Goal: Task Accomplishment & Management: Complete application form

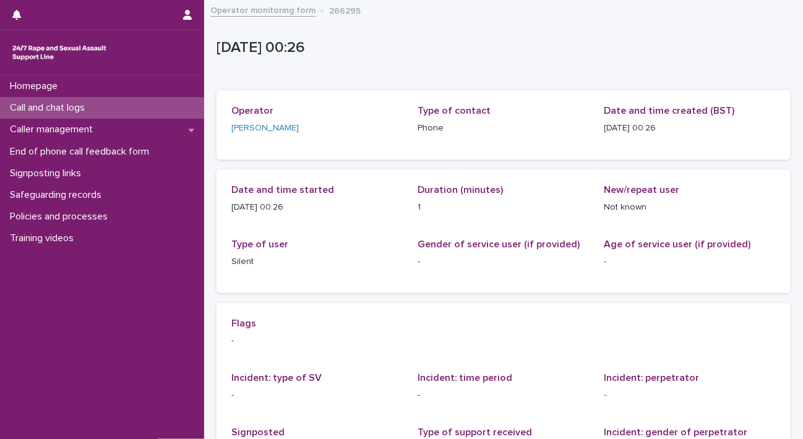
click at [106, 111] on div "Call and chat logs" at bounding box center [102, 108] width 204 height 22
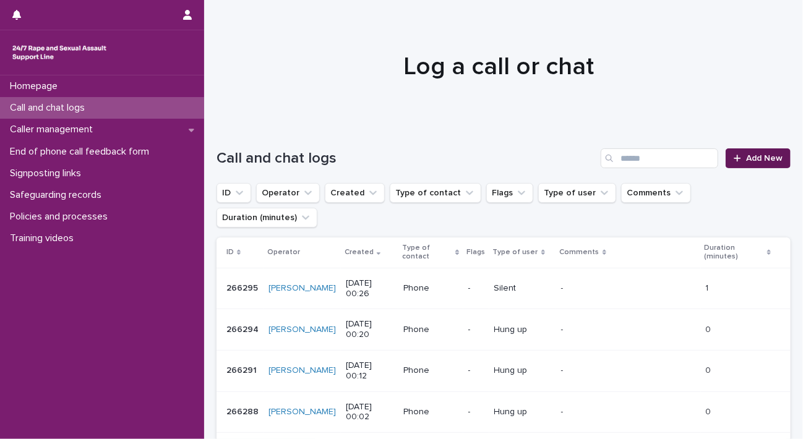
click at [765, 161] on span "Add New" at bounding box center [764, 158] width 36 height 9
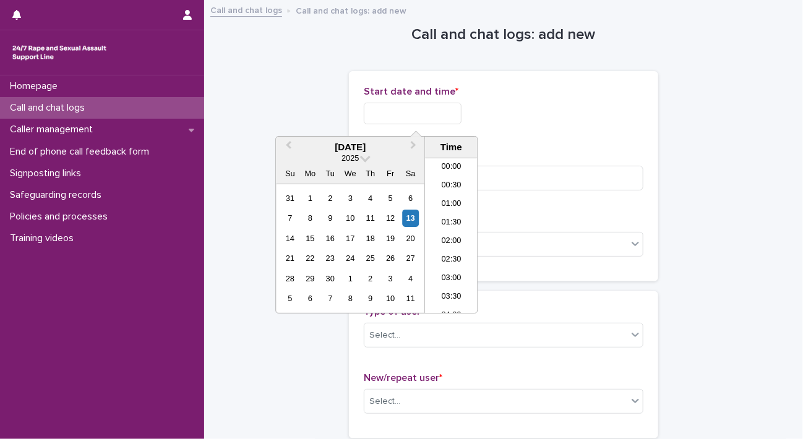
click at [435, 115] on input "text" at bounding box center [413, 114] width 98 height 22
click at [441, 189] on li "00:30" at bounding box center [451, 186] width 53 height 19
click at [439, 109] on input "**********" at bounding box center [413, 114] width 98 height 22
type input "**********"
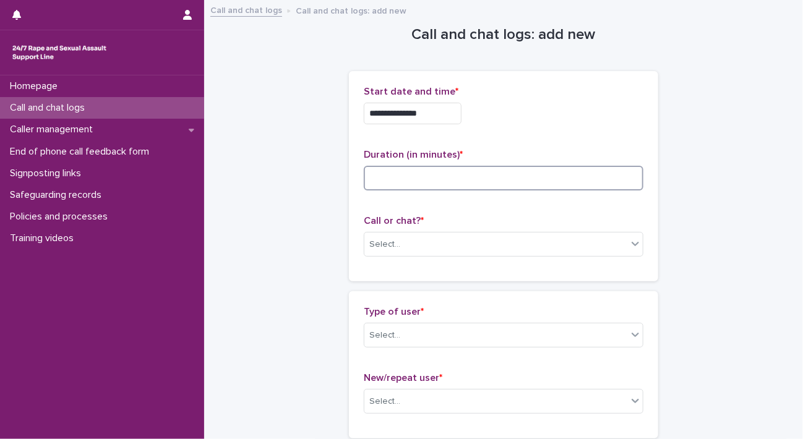
click at [517, 171] on input at bounding box center [504, 178] width 280 height 25
type input "**"
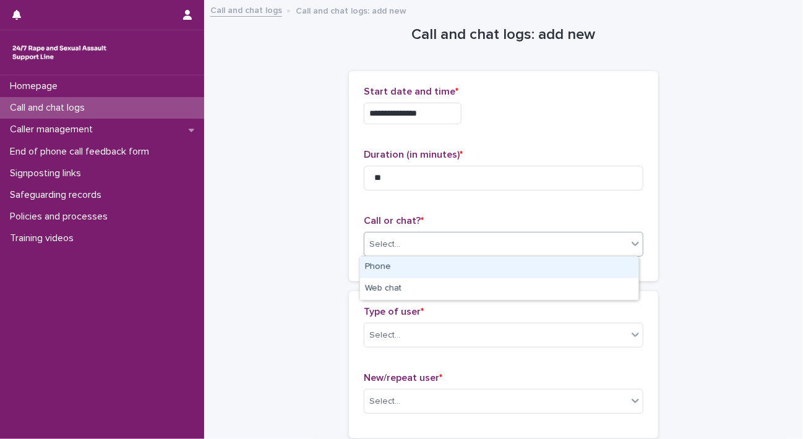
click at [554, 241] on div "Select..." at bounding box center [495, 244] width 263 height 20
click at [546, 266] on div "Phone" at bounding box center [499, 268] width 278 height 22
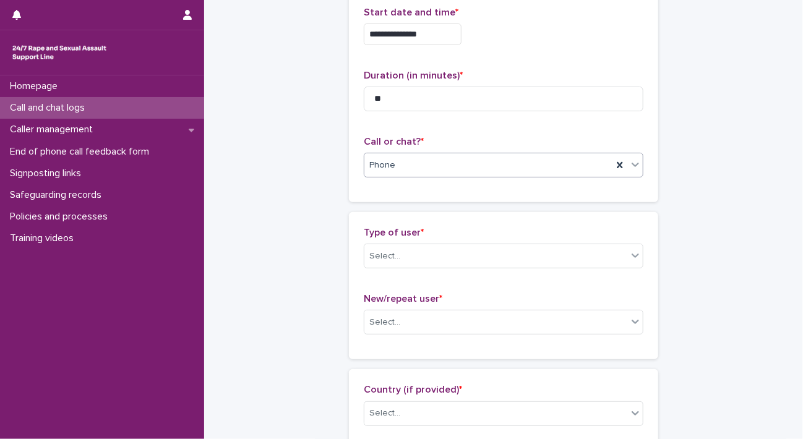
scroll to position [186, 0]
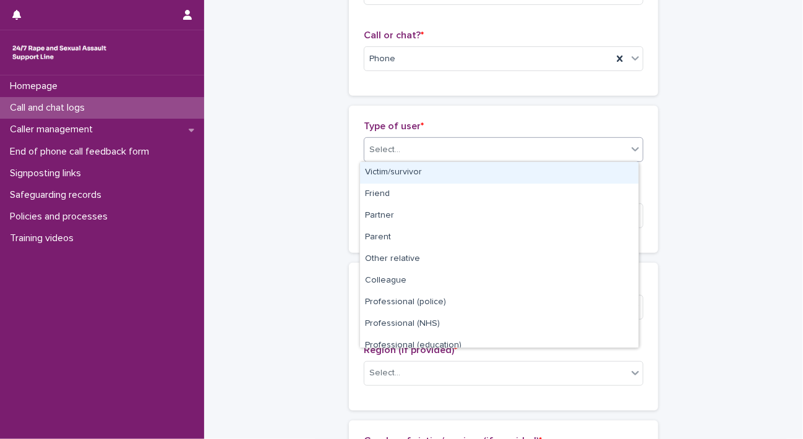
click at [510, 144] on div "Select..." at bounding box center [495, 150] width 263 height 20
click at [505, 174] on div "Victim/survivor" at bounding box center [499, 173] width 278 height 22
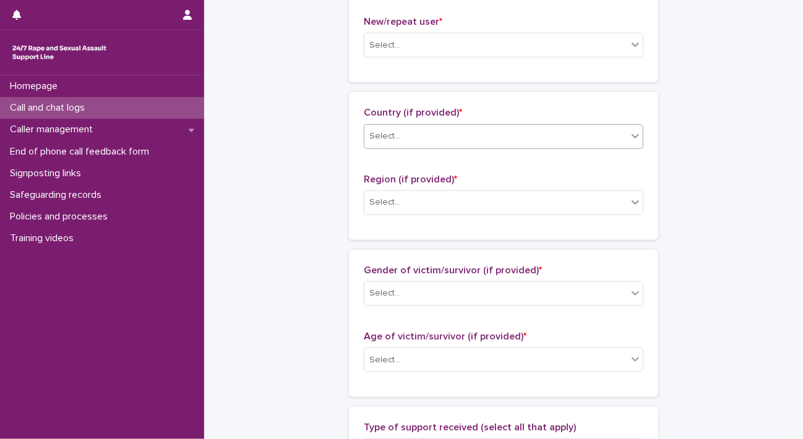
scroll to position [371, 0]
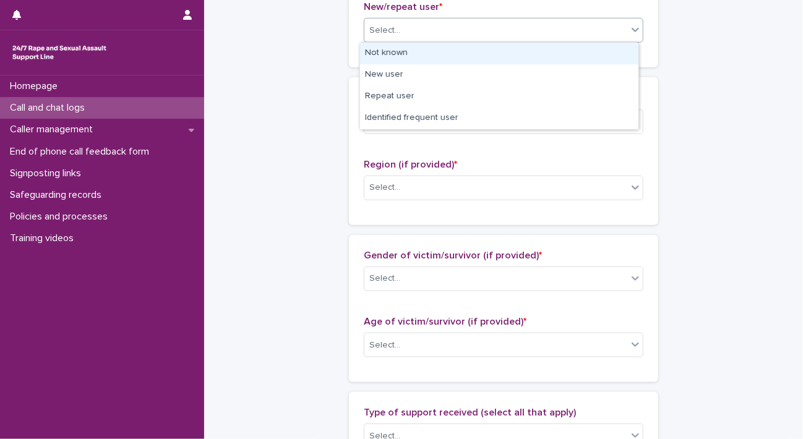
click at [507, 35] on div "Select..." at bounding box center [495, 30] width 263 height 20
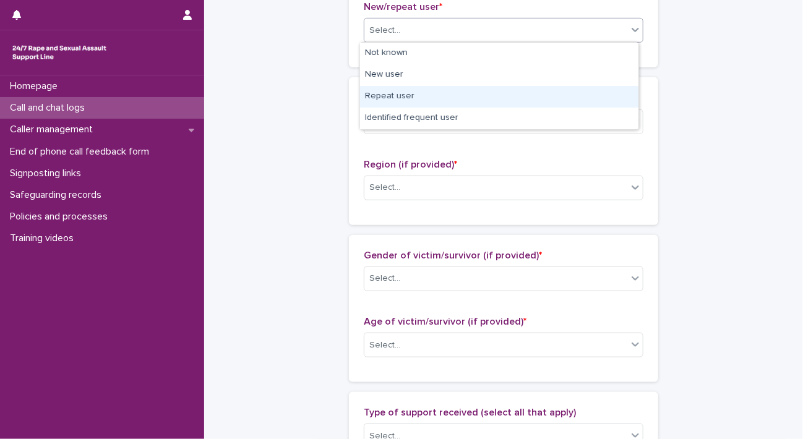
click at [502, 92] on div "Repeat user" at bounding box center [499, 97] width 278 height 22
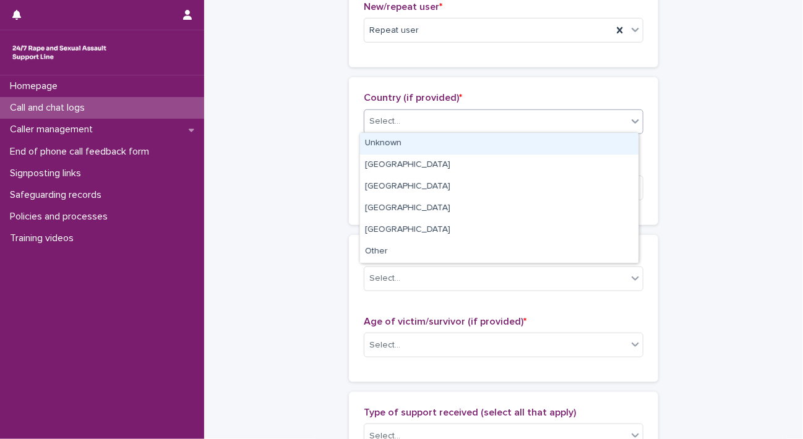
click at [495, 119] on div "Select..." at bounding box center [495, 121] width 263 height 20
click at [485, 141] on div "Unknown" at bounding box center [499, 144] width 278 height 22
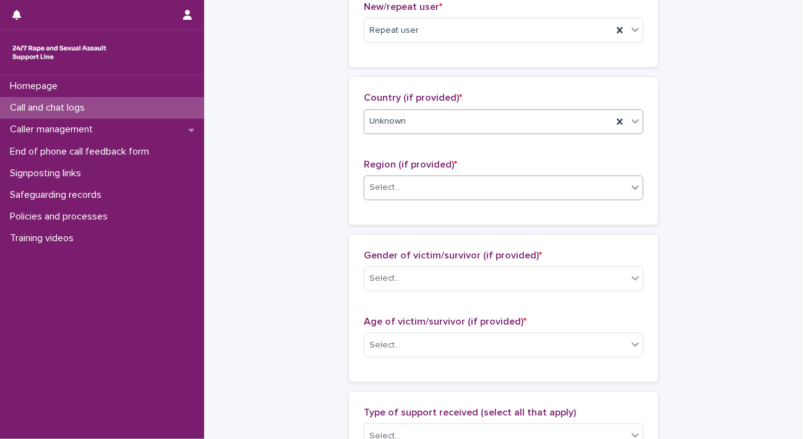
click at [471, 184] on div "Select..." at bounding box center [495, 188] width 263 height 20
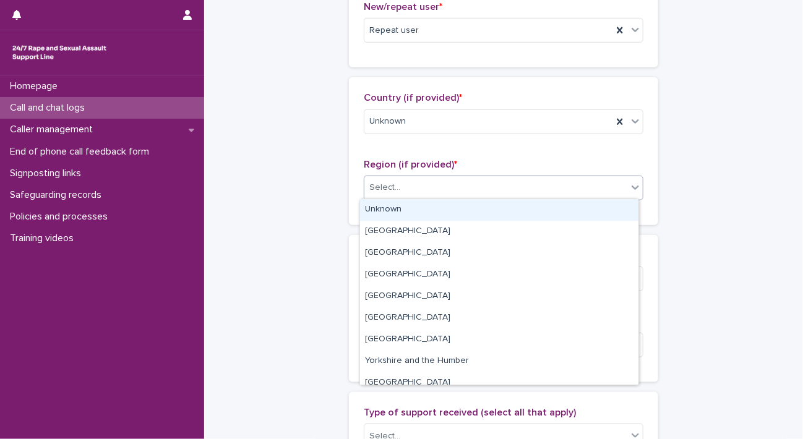
click at [448, 213] on div "Unknown" at bounding box center [499, 210] width 278 height 22
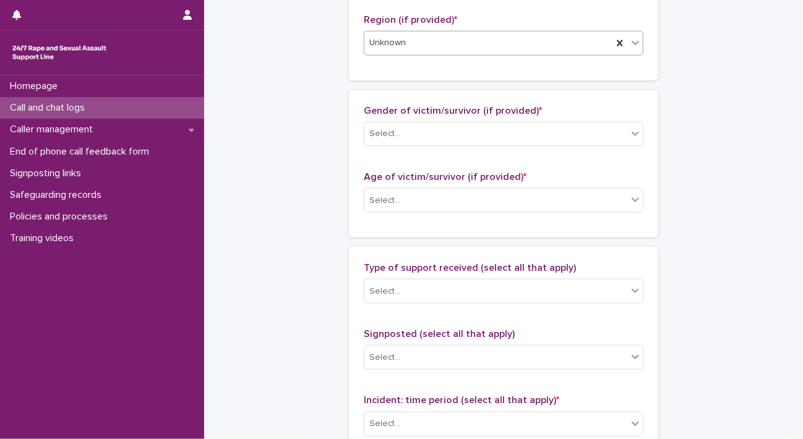
scroll to position [557, 0]
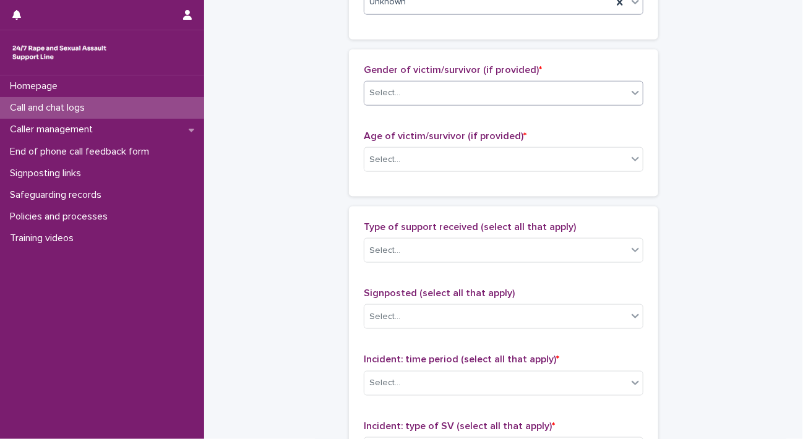
click at [474, 83] on div "Select..." at bounding box center [495, 93] width 263 height 20
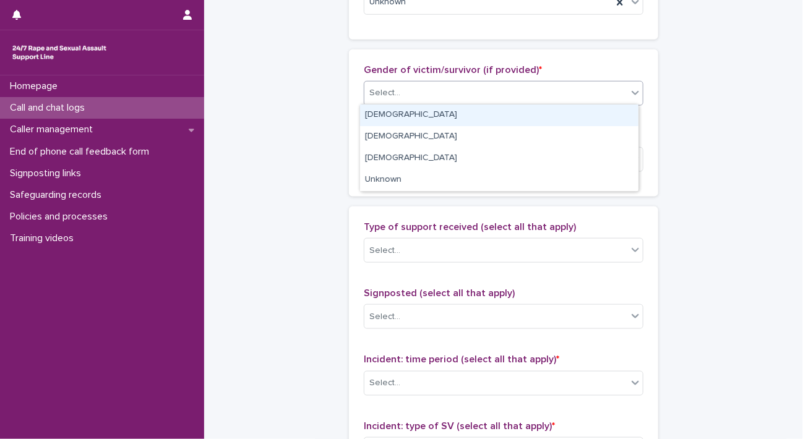
click at [463, 114] on div "[DEMOGRAPHIC_DATA]" at bounding box center [499, 116] width 278 height 22
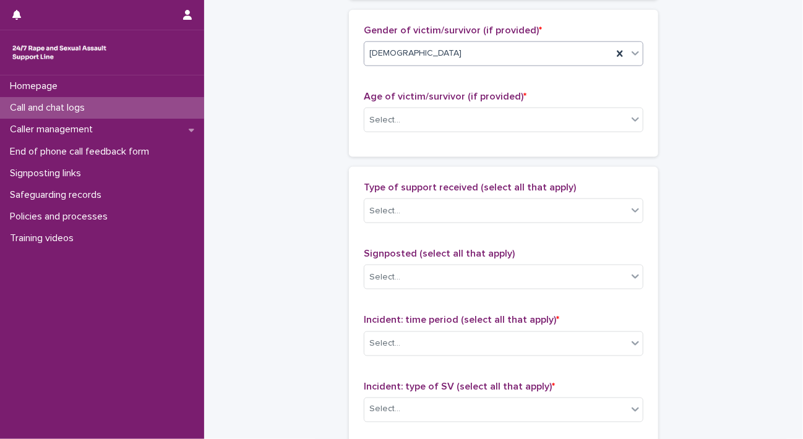
scroll to position [619, 0]
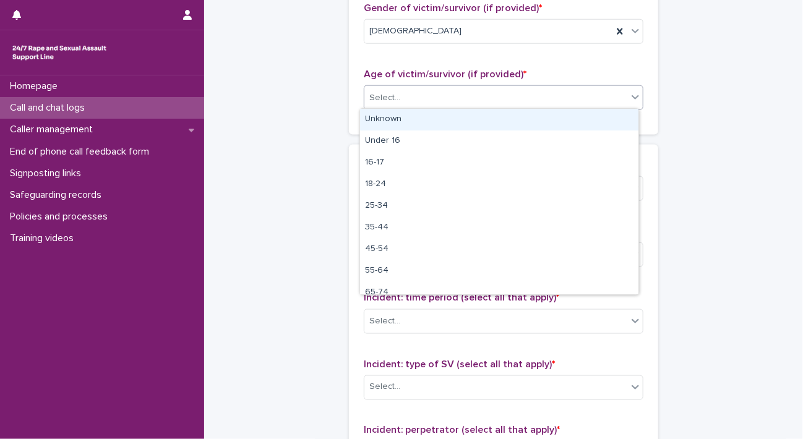
click at [461, 88] on div "Select..." at bounding box center [495, 98] width 263 height 20
click at [460, 118] on div "Unknown" at bounding box center [499, 120] width 278 height 22
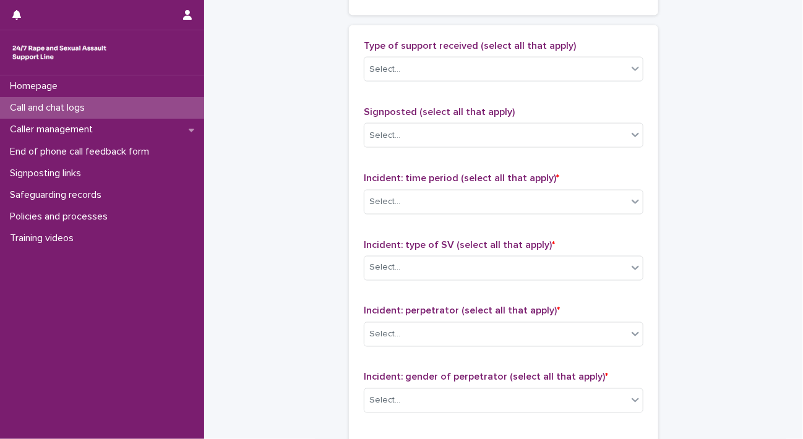
scroll to position [742, 0]
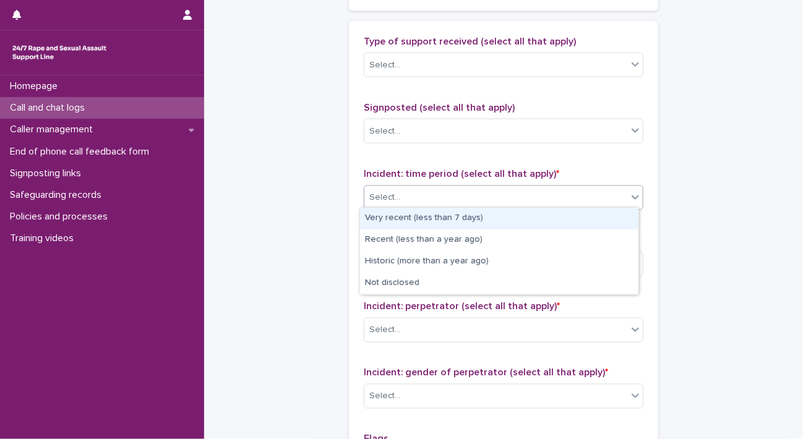
click at [451, 197] on div "Select..." at bounding box center [495, 197] width 263 height 20
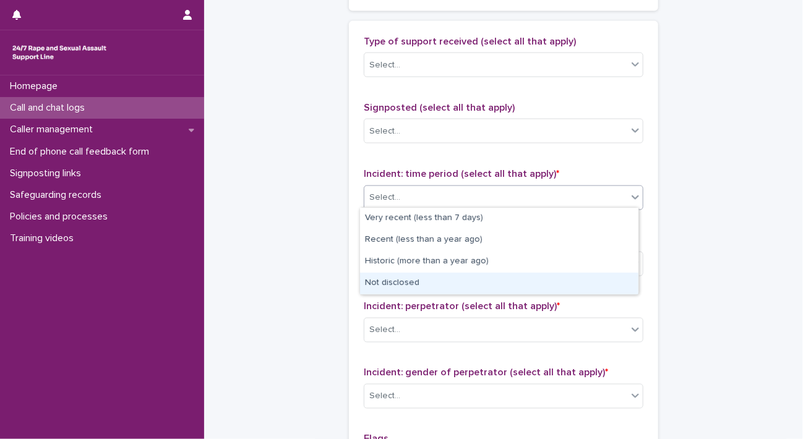
drag, startPoint x: 401, startPoint y: 271, endPoint x: 401, endPoint y: 281, distance: 9.9
click at [401, 280] on div "Not disclosed" at bounding box center [499, 284] width 278 height 22
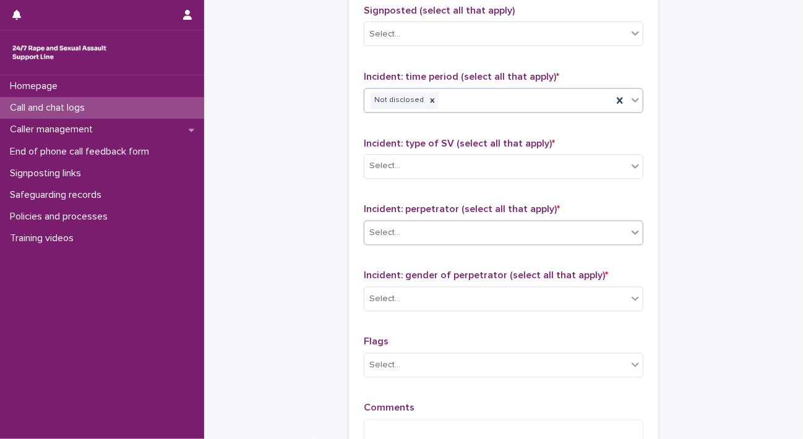
scroll to position [866, 0]
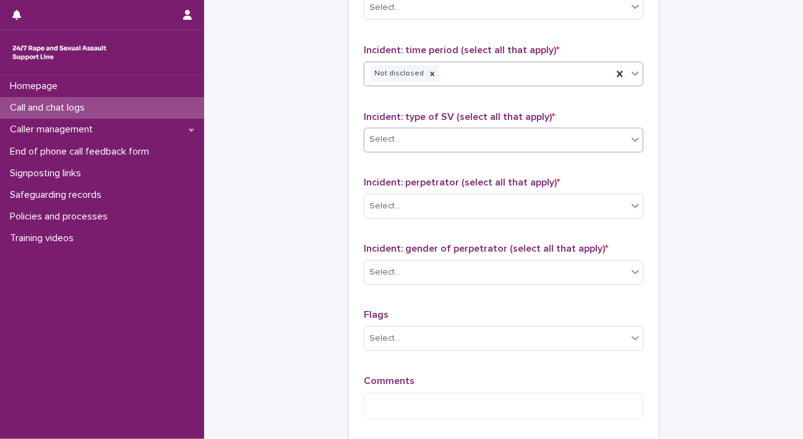
click at [433, 140] on div "Select..." at bounding box center [495, 140] width 263 height 20
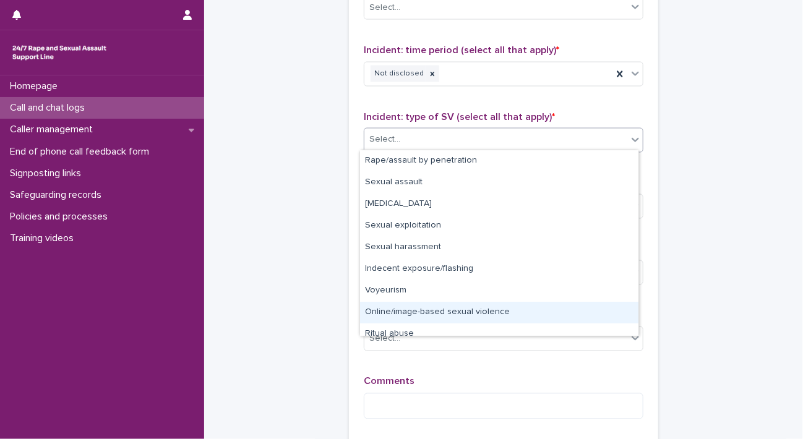
scroll to position [31, 0]
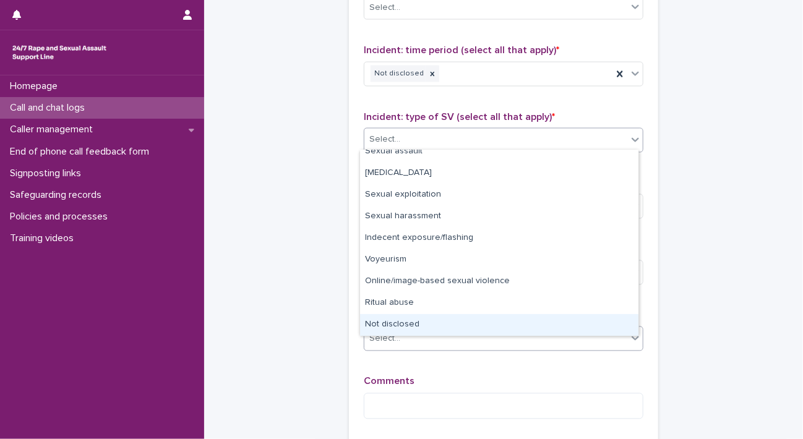
drag, startPoint x: 427, startPoint y: 289, endPoint x: 411, endPoint y: 327, distance: 41.6
click at [410, 326] on div "Not disclosed" at bounding box center [499, 325] width 278 height 22
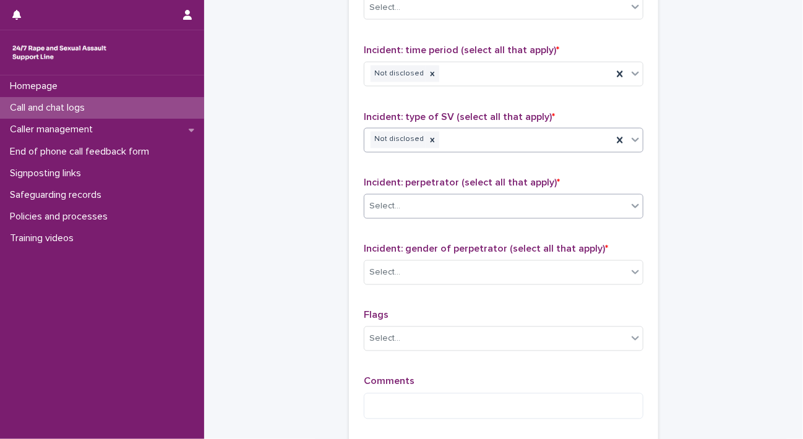
click at [423, 208] on div "Select..." at bounding box center [495, 207] width 263 height 20
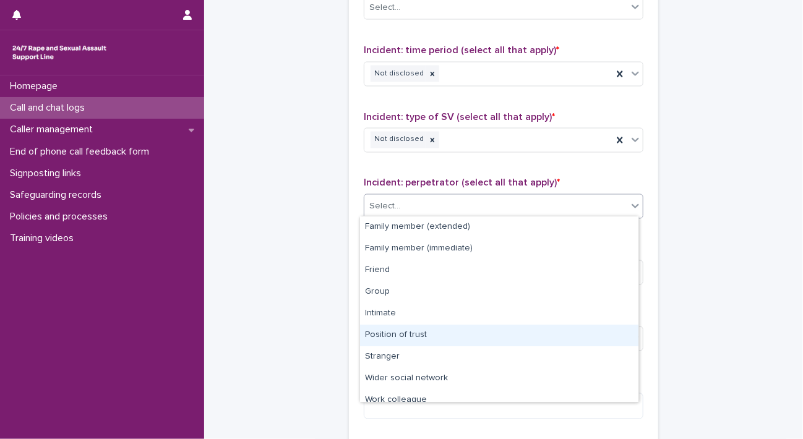
scroll to position [52, 0]
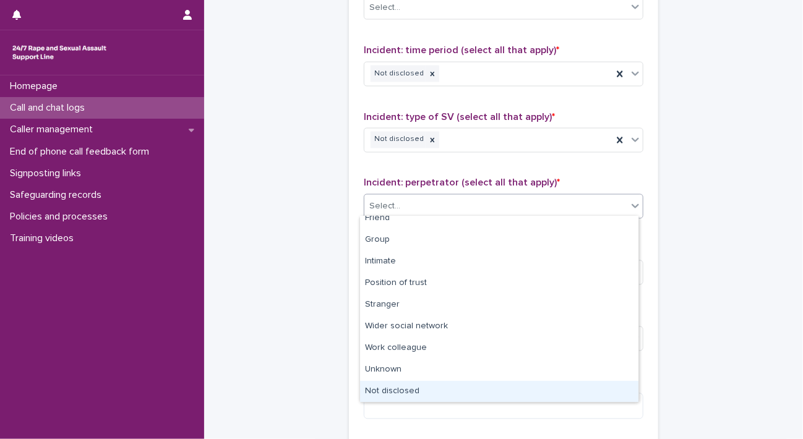
click at [421, 392] on div "Not disclosed" at bounding box center [499, 392] width 278 height 22
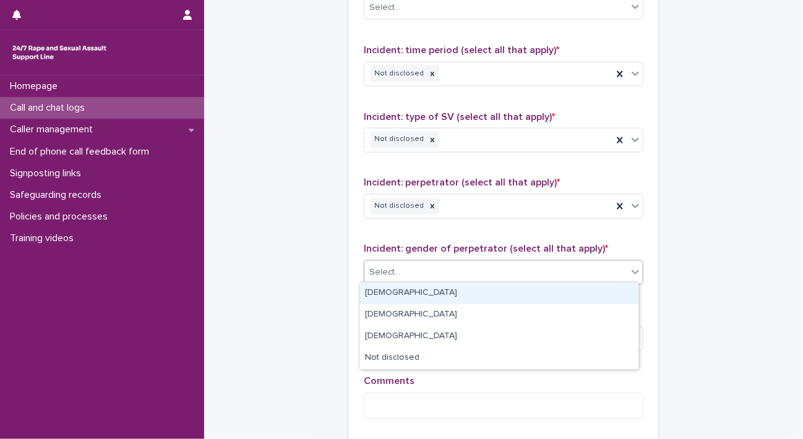
click at [466, 263] on div "Select..." at bounding box center [495, 273] width 263 height 20
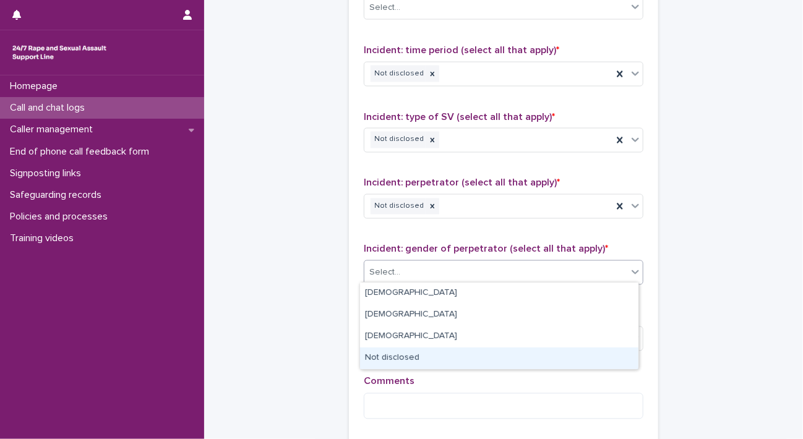
click at [447, 354] on div "Not disclosed" at bounding box center [499, 359] width 278 height 22
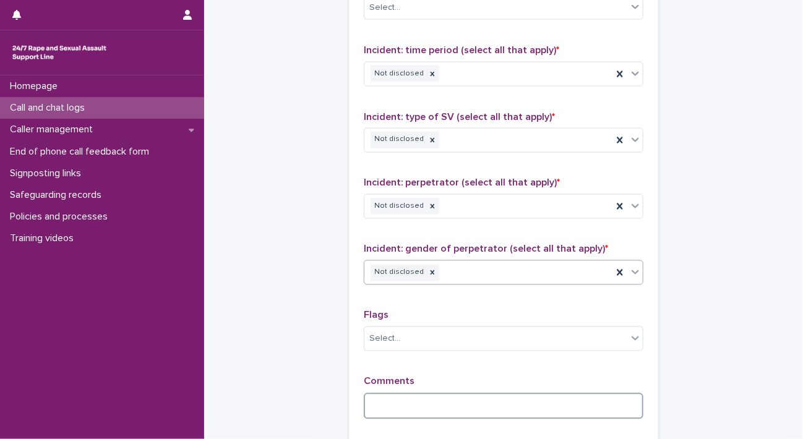
click at [414, 405] on textarea at bounding box center [504, 406] width 280 height 27
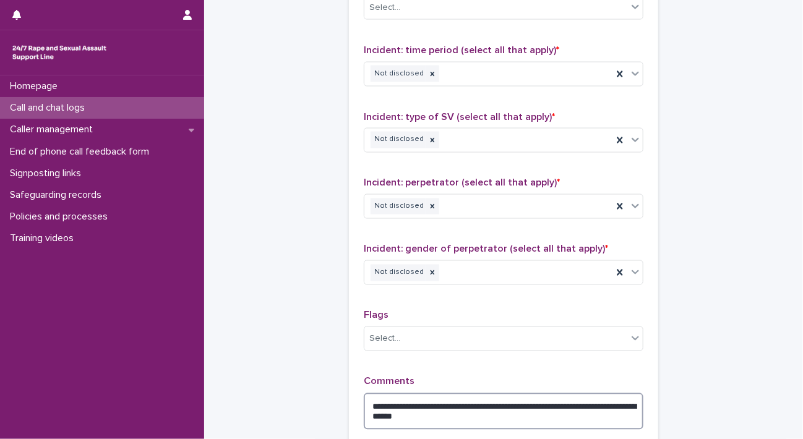
click at [442, 413] on textarea "**********" at bounding box center [504, 411] width 280 height 37
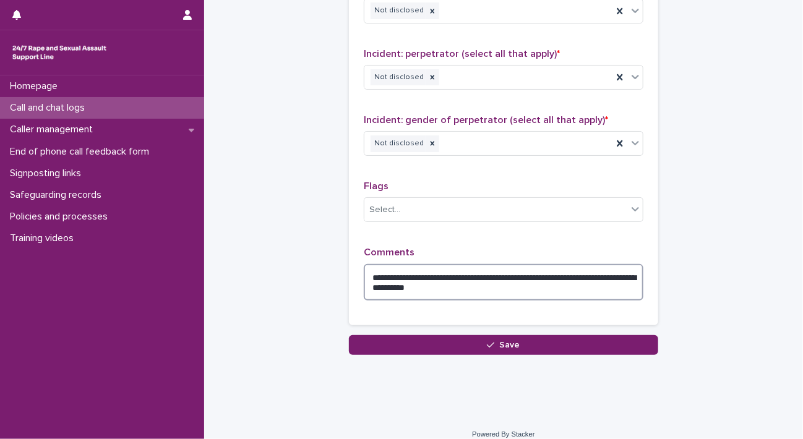
scroll to position [1005, 0]
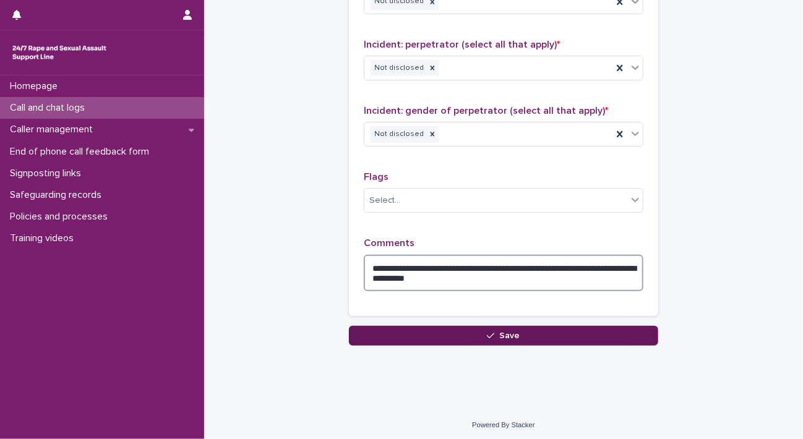
type textarea "**********"
click at [465, 330] on button "Save" at bounding box center [503, 336] width 309 height 20
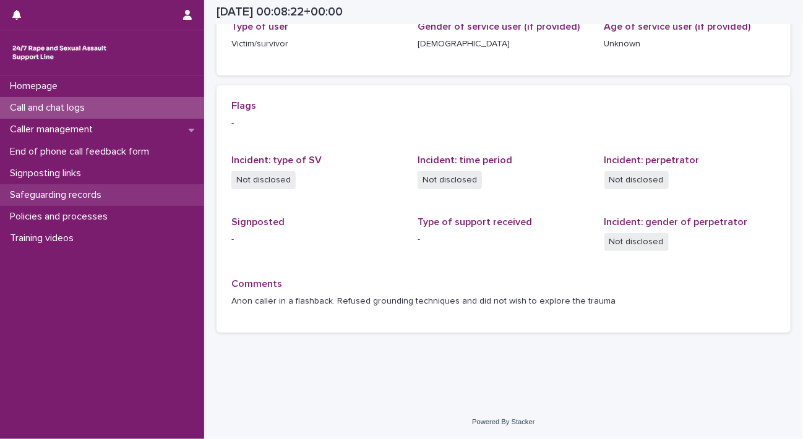
scroll to position [218, 0]
